Goal: Browse casually: Explore the website without a specific task or goal

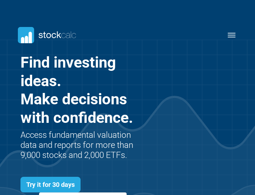
scroll to position [201, 234]
